Goal: Navigation & Orientation: Find specific page/section

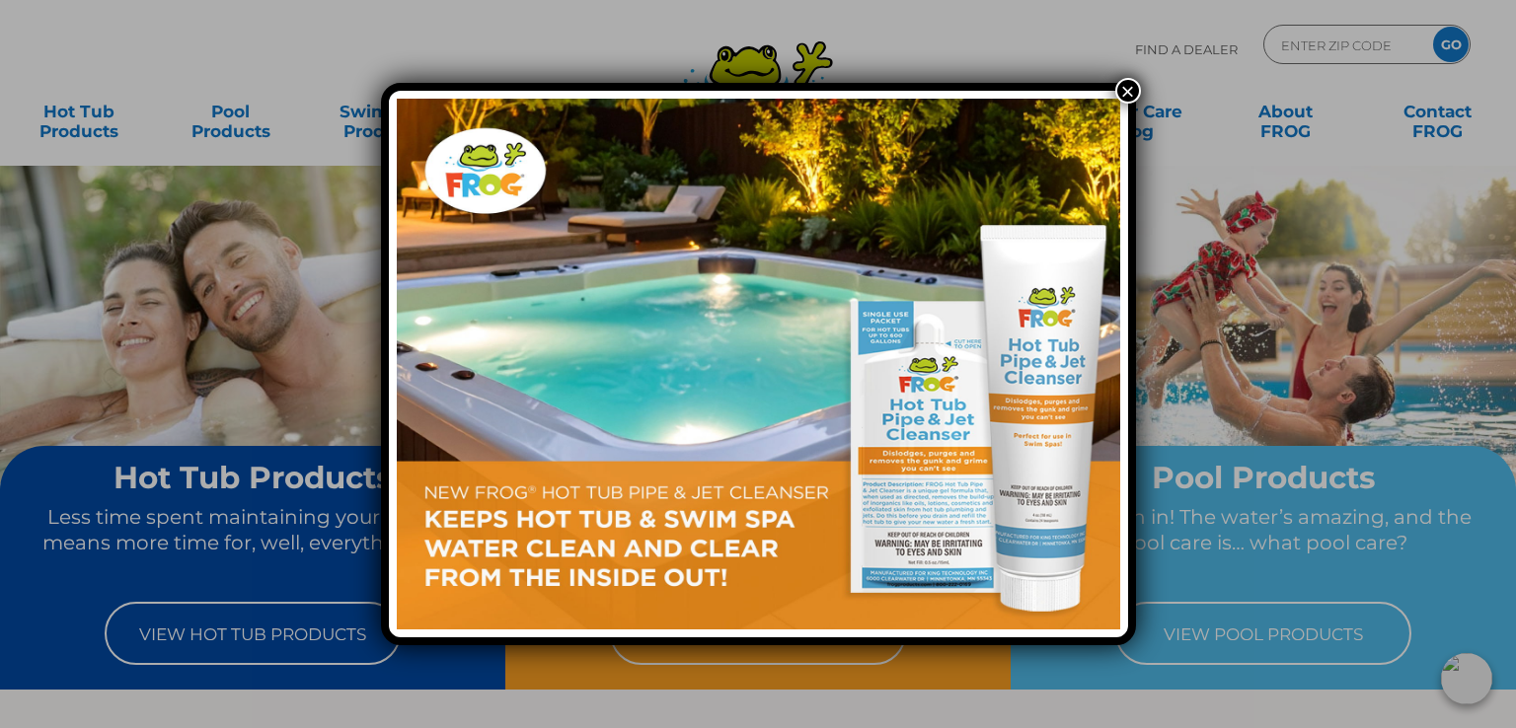
click at [1122, 89] on button "×" at bounding box center [1128, 91] width 26 height 26
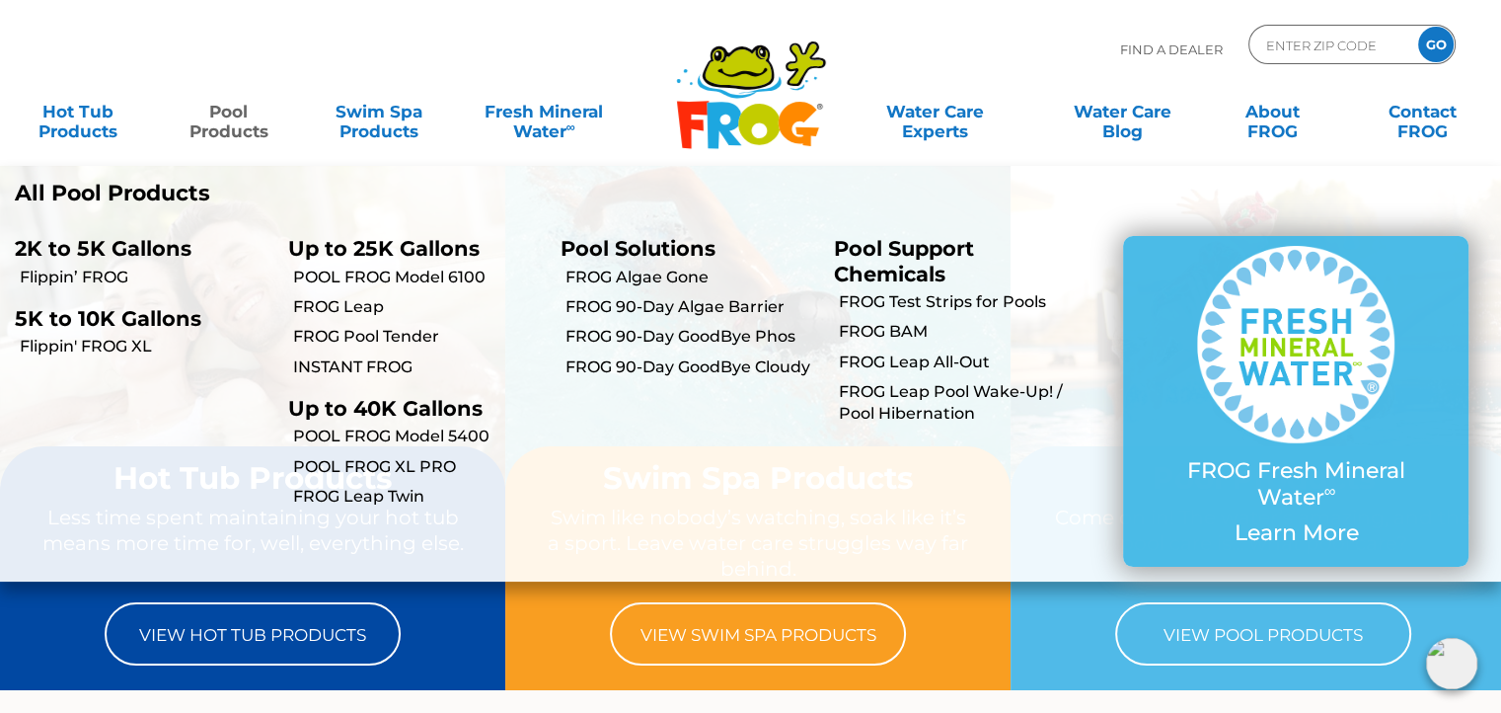
click at [224, 120] on link "Pool Products" at bounding box center [228, 111] width 116 height 39
